Goal: Communication & Community: Ask a question

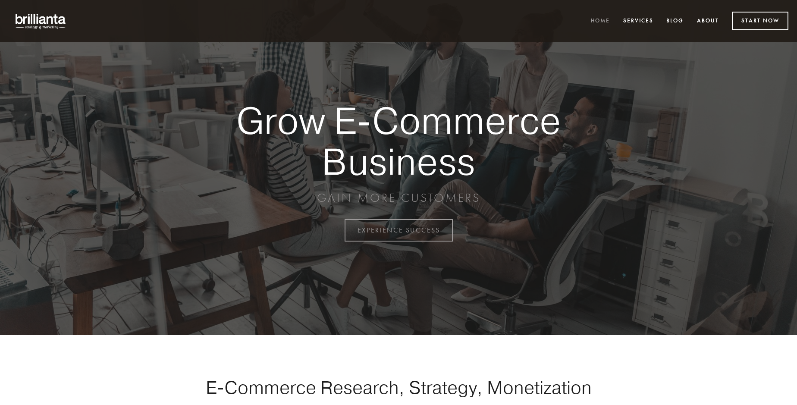
scroll to position [2261, 0]
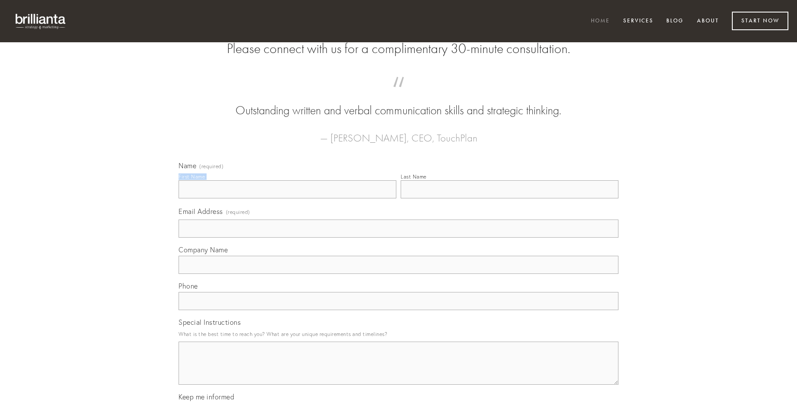
type input "[PERSON_NAME]"
click at [509, 198] on input "Last Name" at bounding box center [510, 189] width 218 height 18
type input "[PERSON_NAME]"
click at [399, 238] on input "Email Address (required)" at bounding box center [399, 229] width 440 height 18
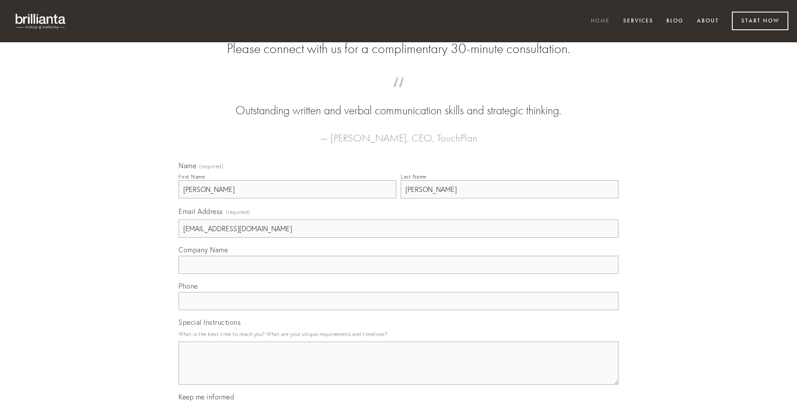
type input "[EMAIL_ADDRESS][DOMAIN_NAME]"
click at [399, 274] on input "Company Name" at bounding box center [399, 265] width 440 height 18
type input "aegre"
click at [399, 310] on input "text" at bounding box center [399, 301] width 440 height 18
click at [399, 371] on textarea "Special Instructions" at bounding box center [399, 363] width 440 height 43
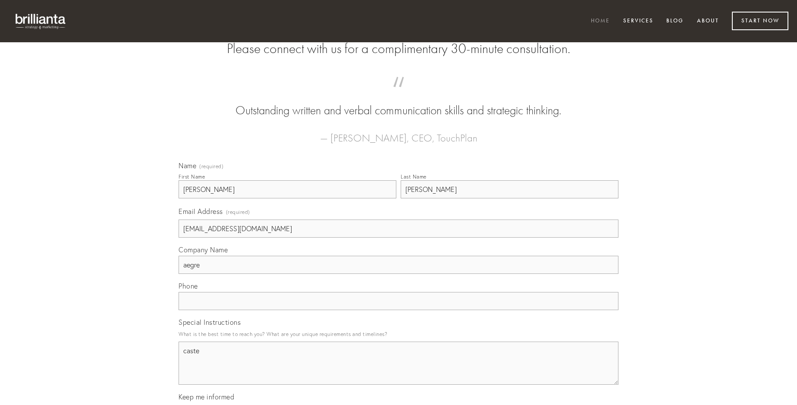
type textarea "caste"
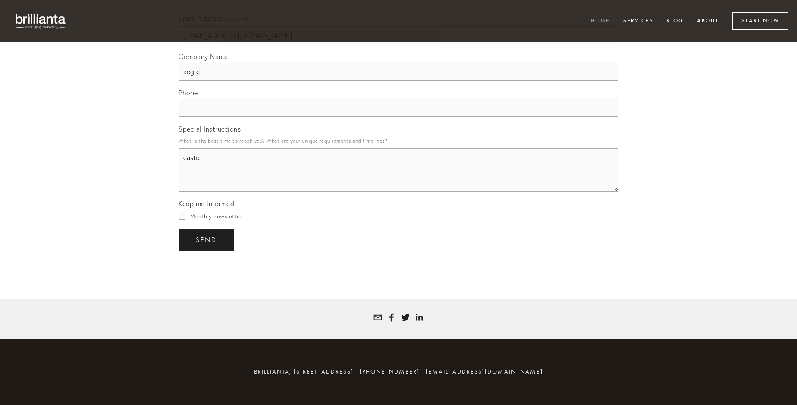
click at [207, 239] on span "send" at bounding box center [206, 240] width 21 height 8
